Goal: Task Accomplishment & Management: Manage account settings

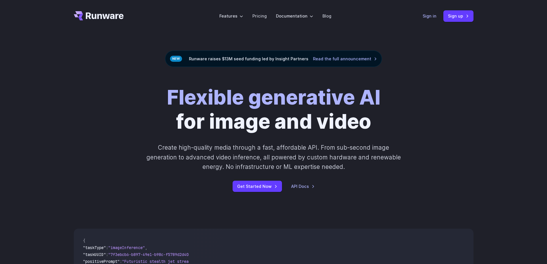
click at [427, 18] on link "Sign in" at bounding box center [429, 16] width 14 height 7
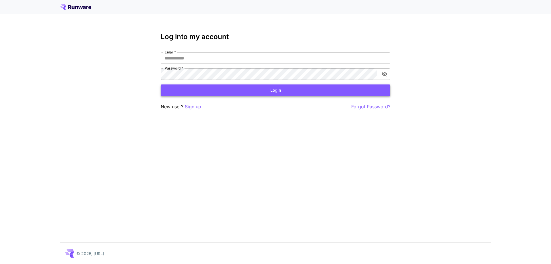
type input "**********"
click at [245, 88] on button "Login" at bounding box center [276, 90] width 230 height 12
